Goal: Find contact information: Obtain details needed to contact an individual or organization

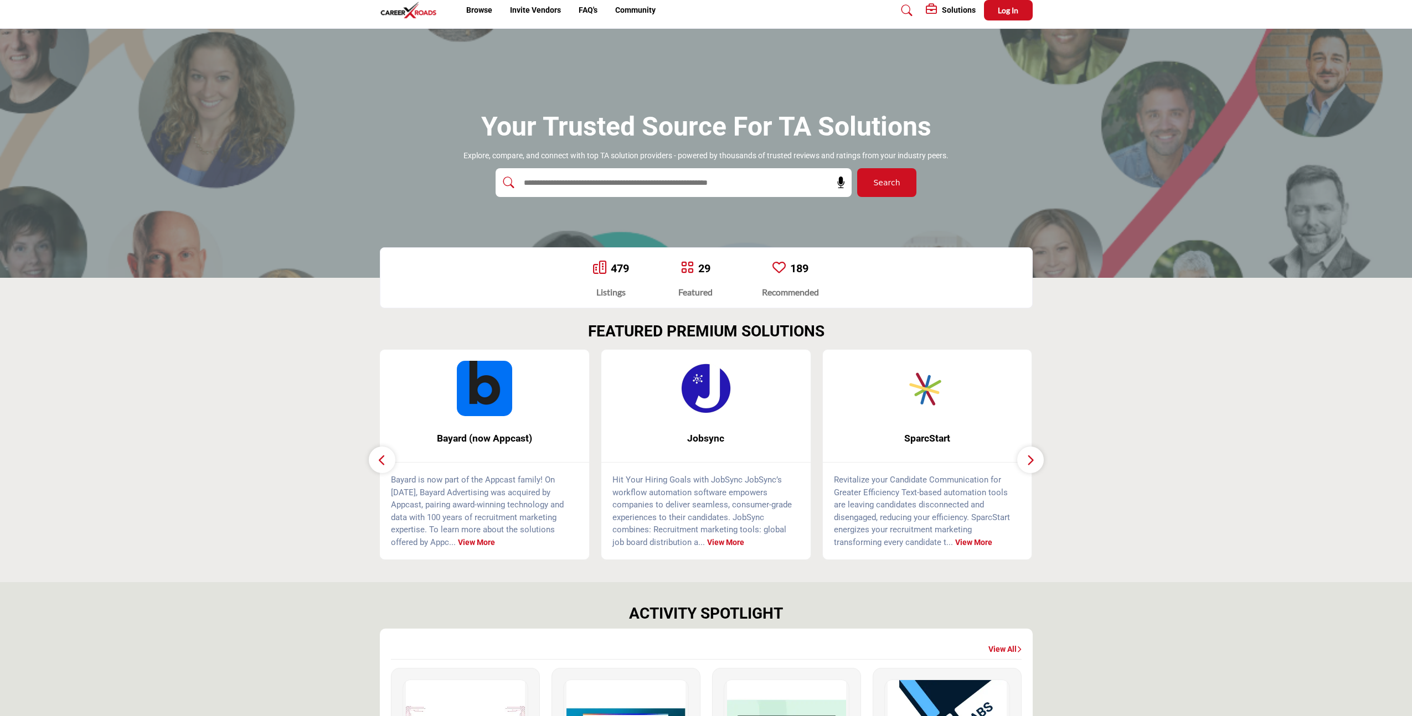
scroll to position [8, 0]
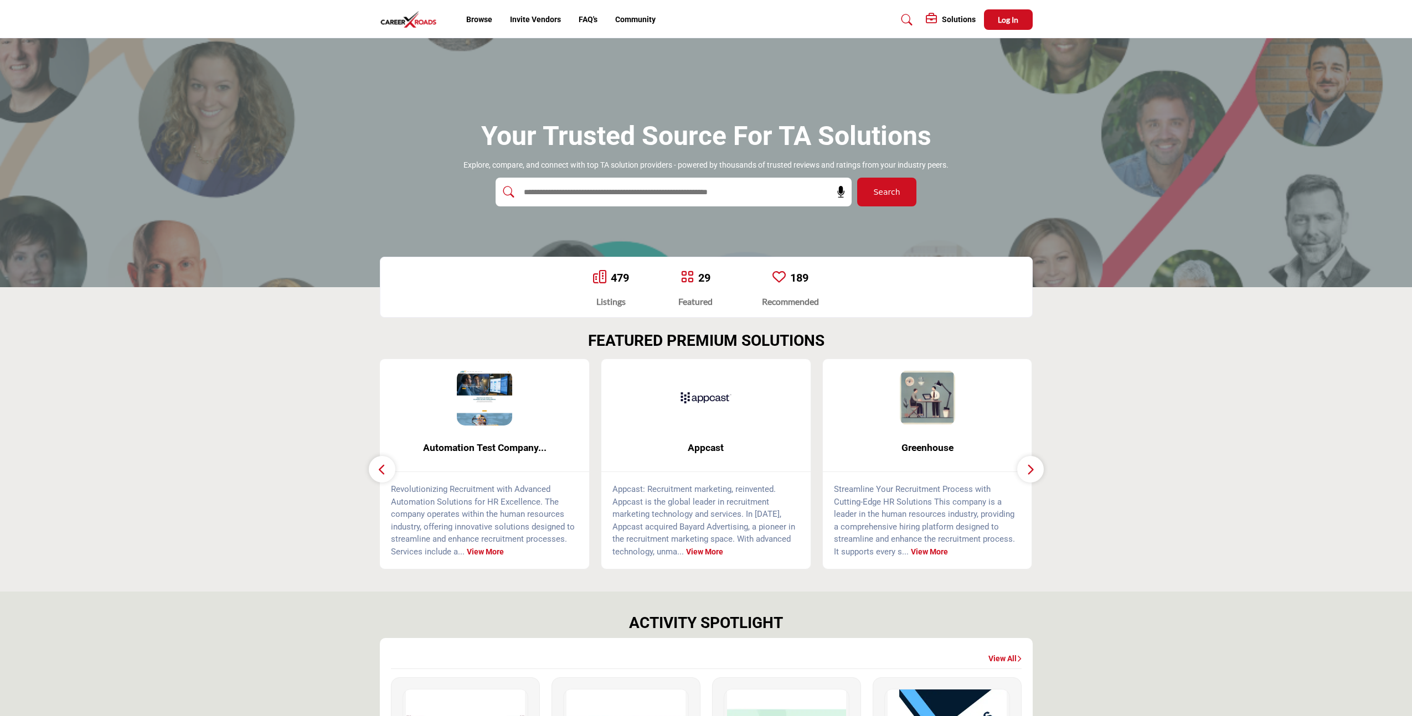
click at [658, 189] on input "text" at bounding box center [650, 192] width 264 height 17
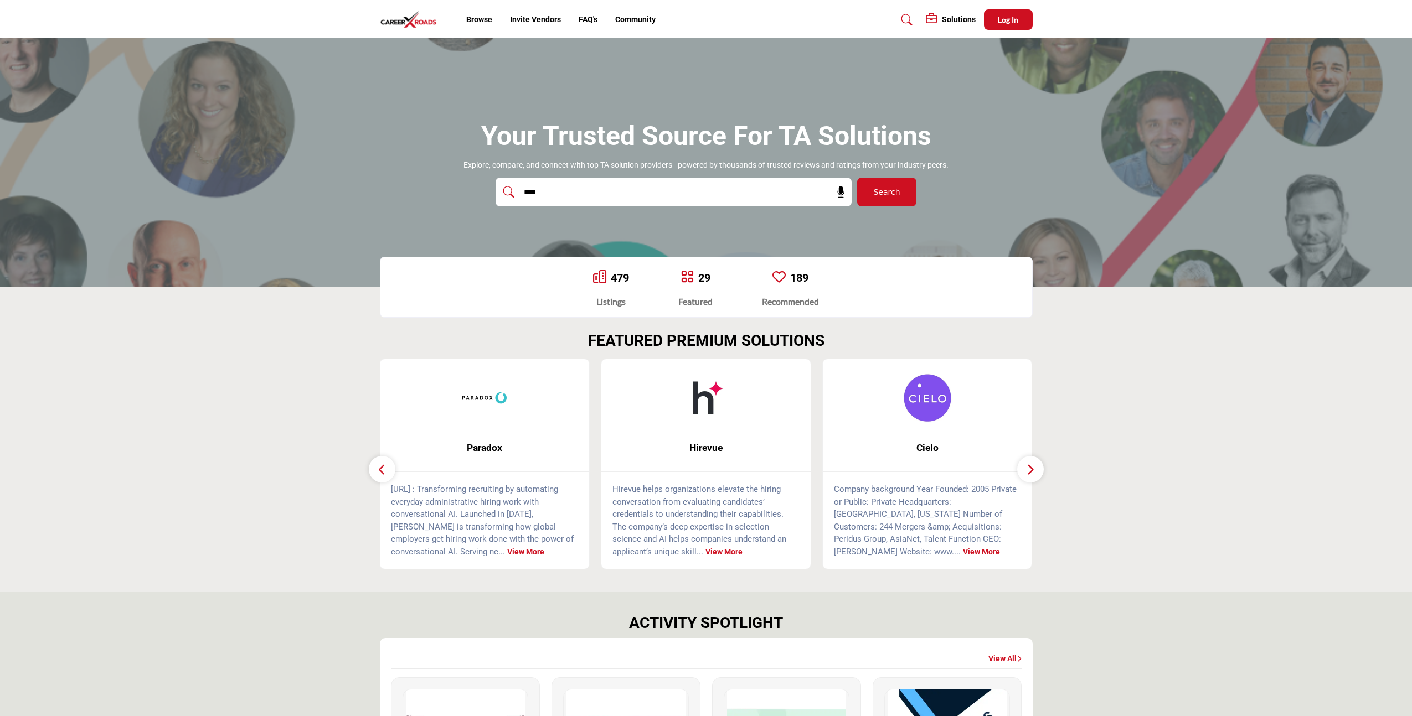
type input "****"
click at [857, 178] on button "Search" at bounding box center [886, 192] width 59 height 29
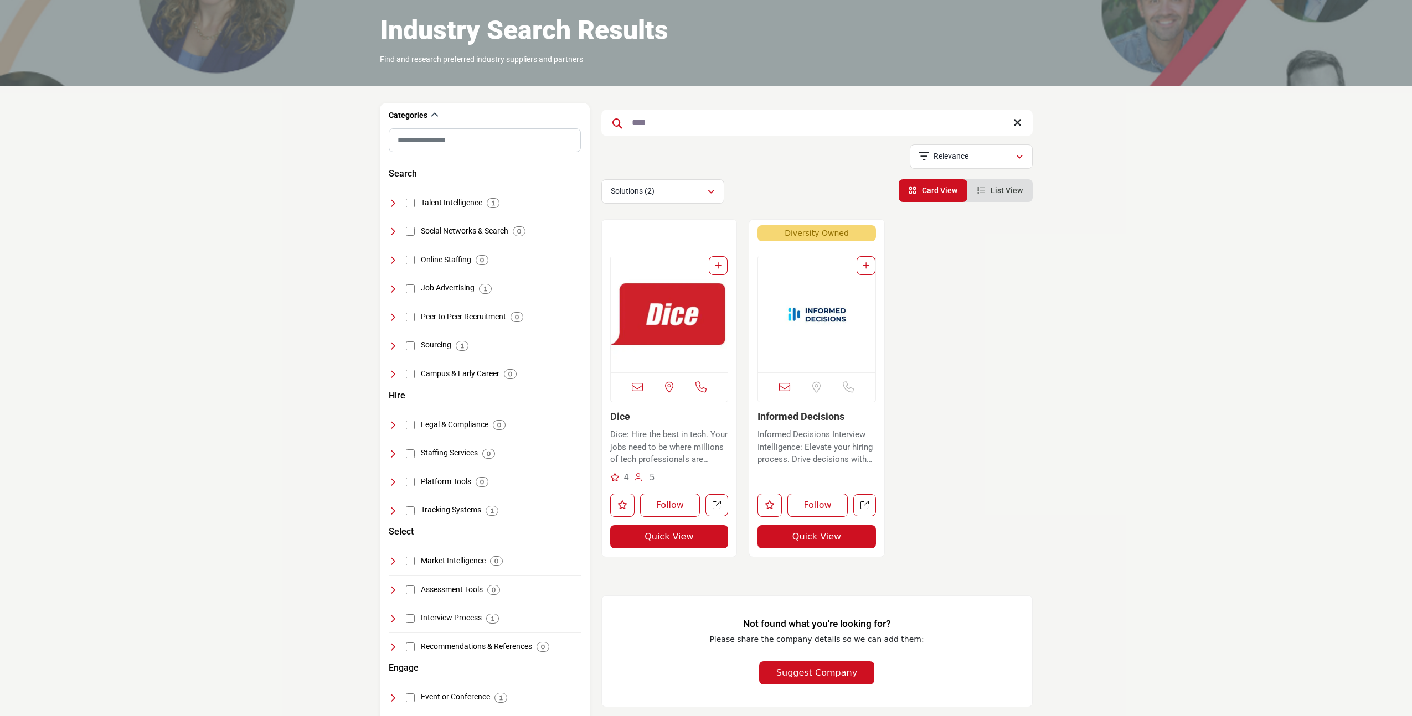
scroll to position [52, 0]
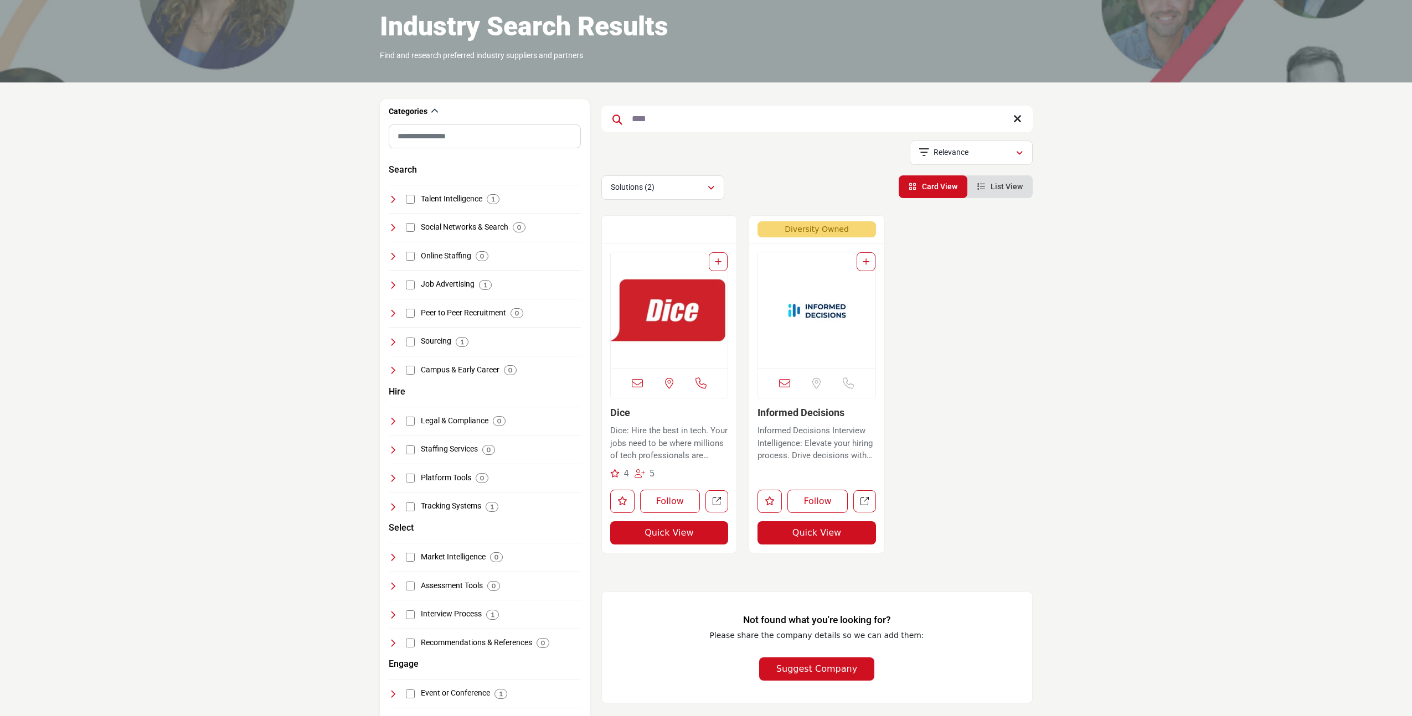
click at [649, 425] on p "Dice: Hire the best in tech. Your jobs need to be where millions of tech profes…" at bounding box center [669, 444] width 118 height 38
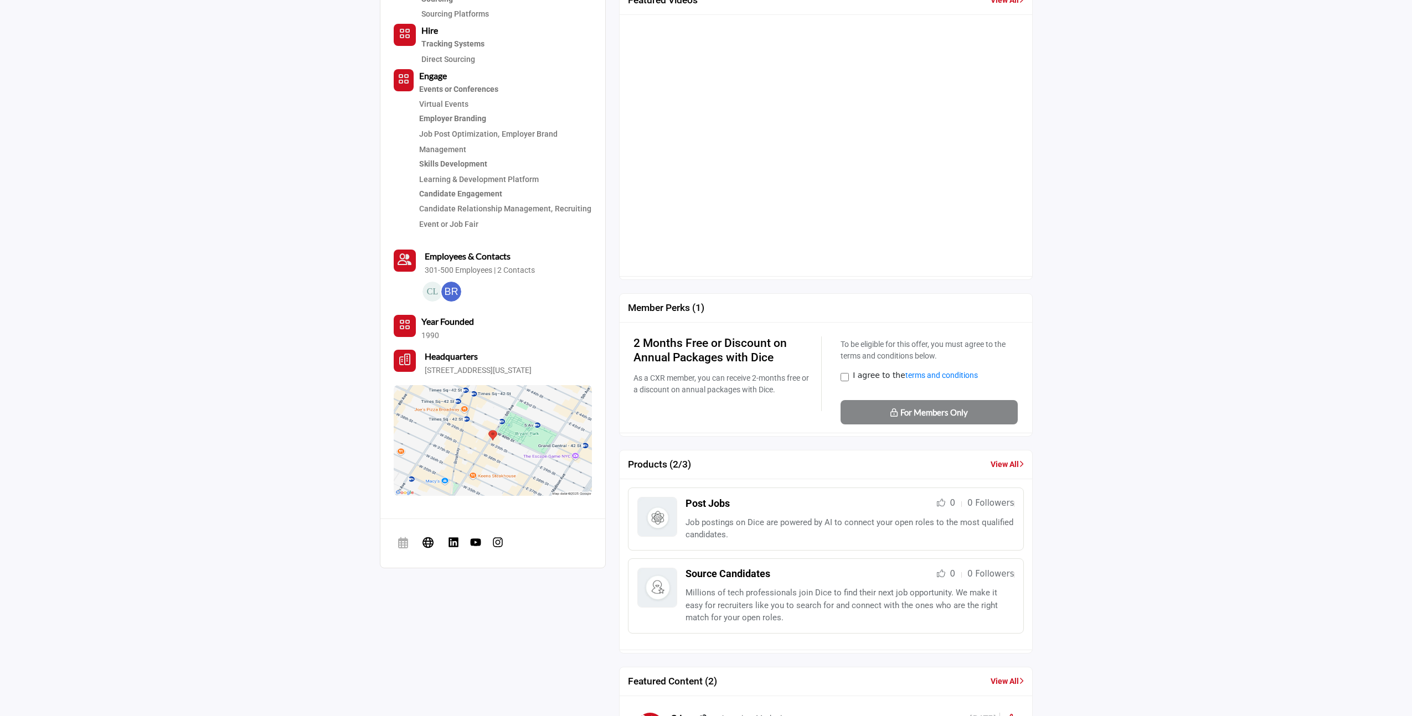
scroll to position [972, 0]
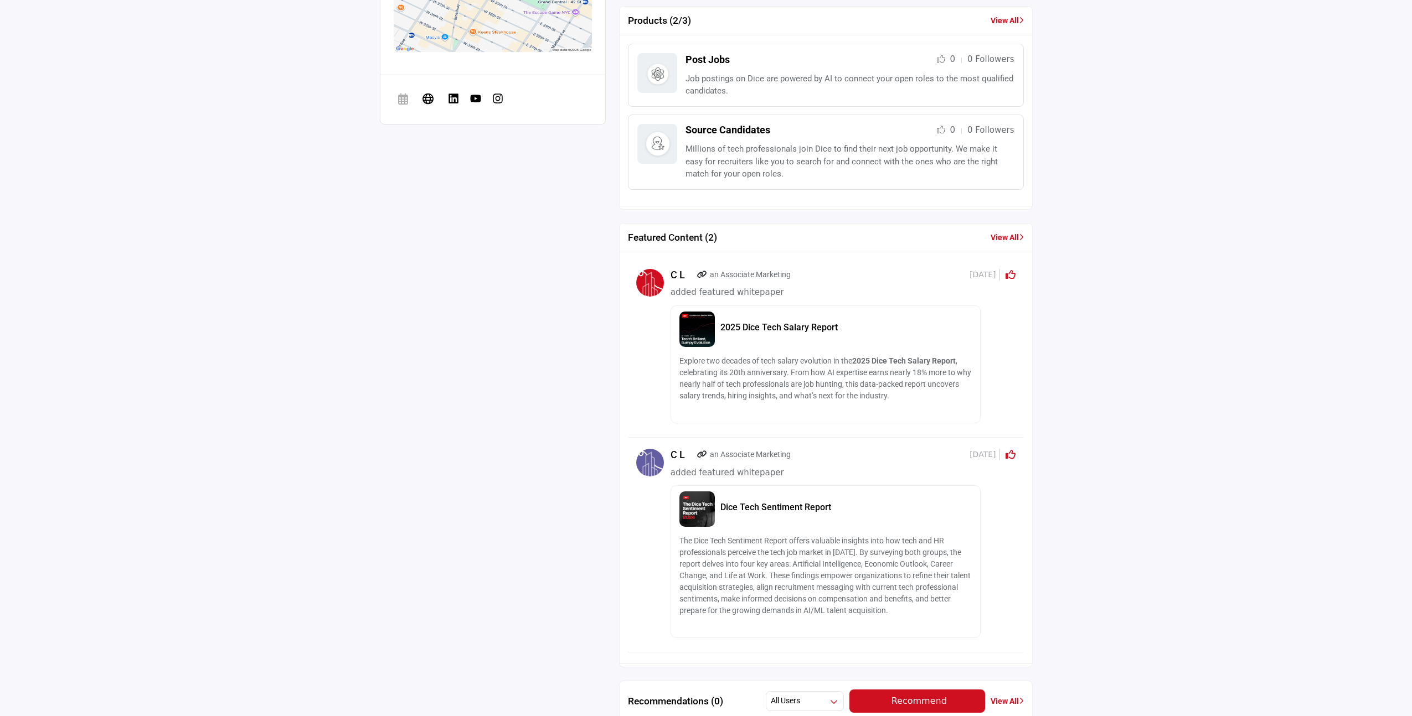
click at [747, 327] on h5 "2025 Dice Tech Salary Report" at bounding box center [845, 327] width 251 height 11
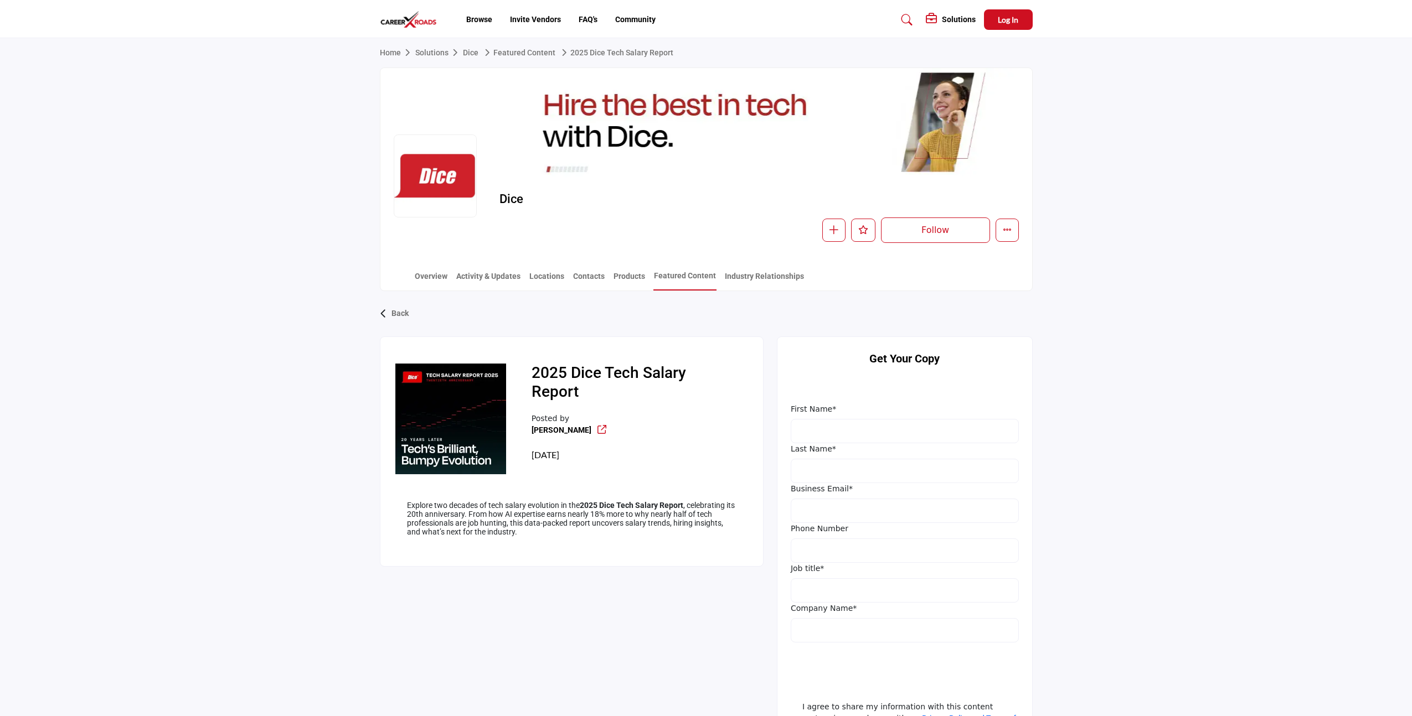
scroll to position [5, 0]
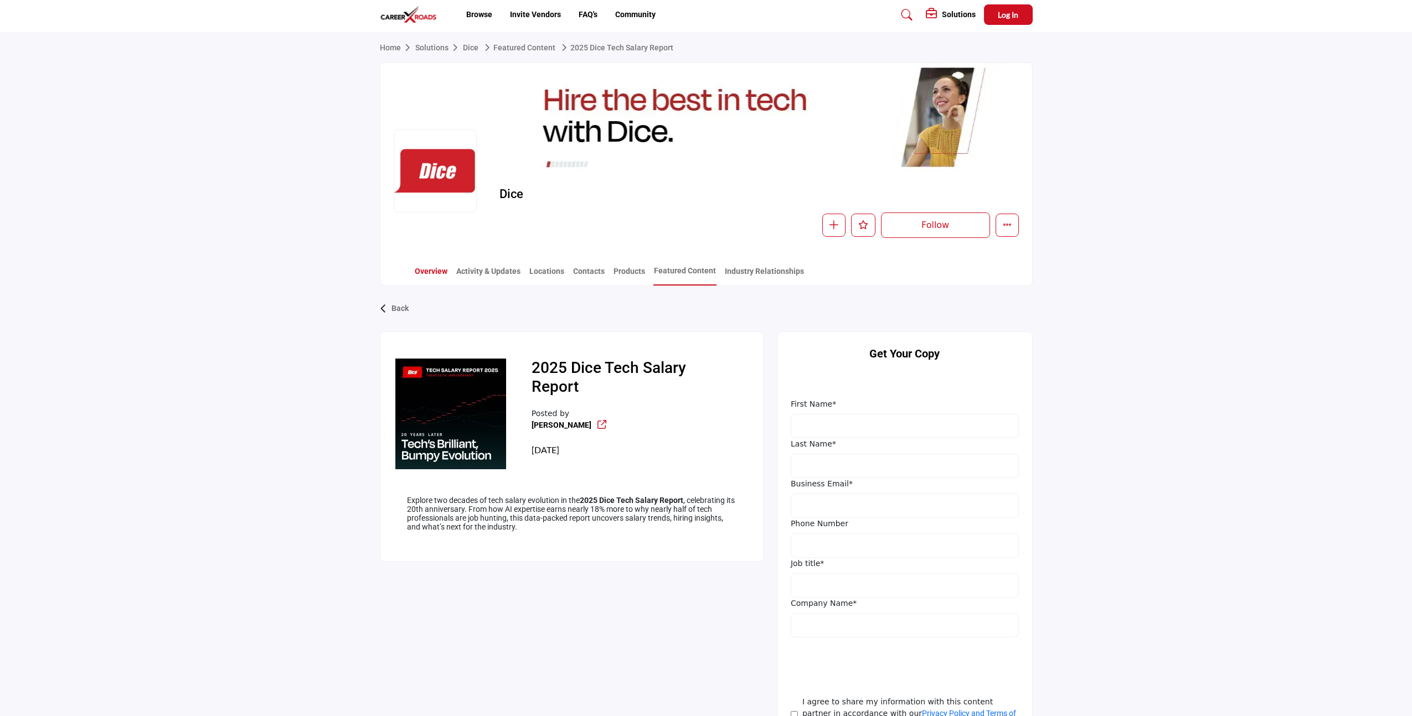
click at [445, 272] on link "Overview" at bounding box center [431, 275] width 34 height 19
click at [566, 270] on div "Overview Activity & Updates Locations Contacts Products Featured Content Indust…" at bounding box center [720, 268] width 624 height 34
click at [597, 272] on link "Contacts" at bounding box center [589, 275] width 33 height 19
